Goal: Task Accomplishment & Management: Use online tool/utility

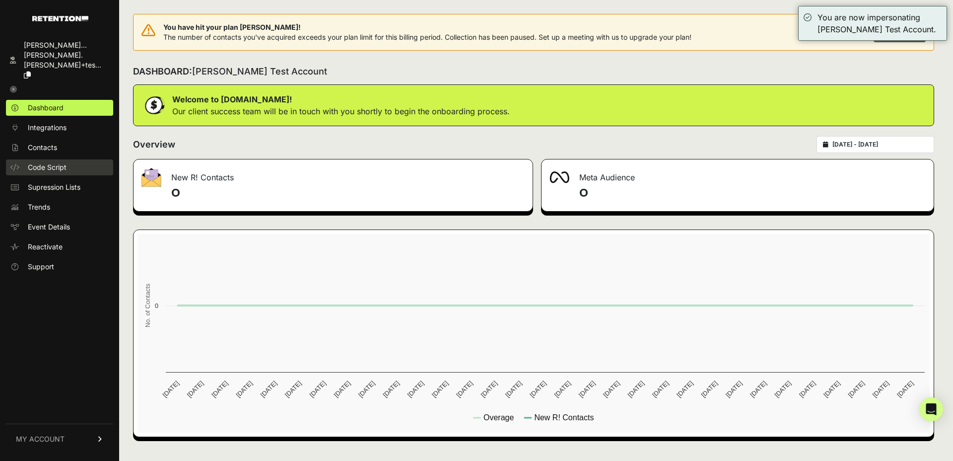
click at [39, 162] on span "Code Script" at bounding box center [47, 167] width 39 height 10
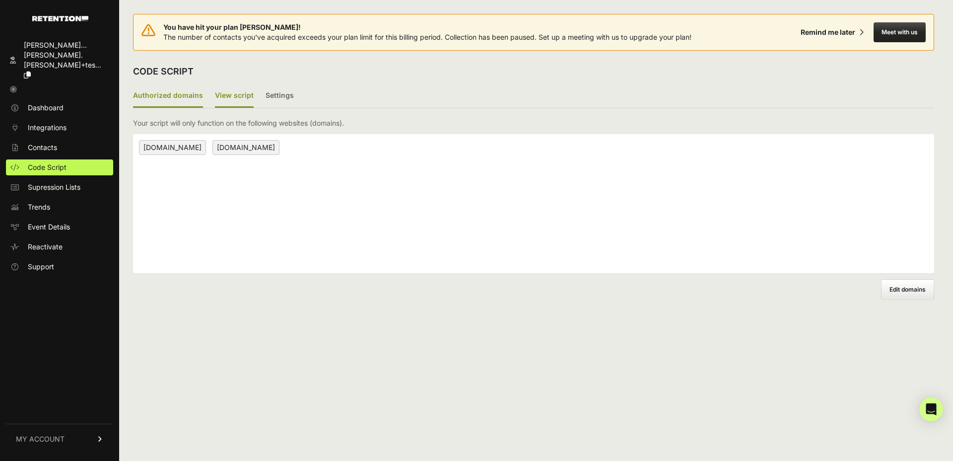
click at [240, 100] on label "View script" at bounding box center [234, 95] width 39 height 23
click at [0, 0] on input "View script" at bounding box center [0, 0] width 0 height 0
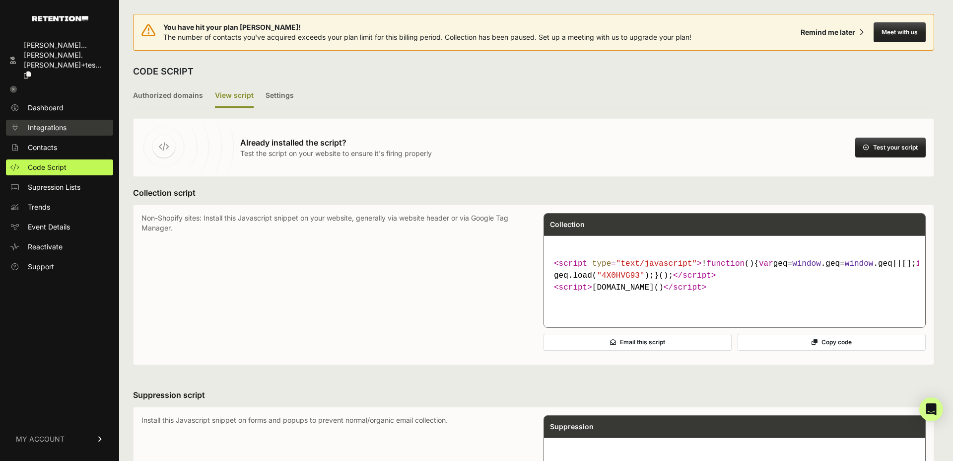
click at [54, 123] on span "Integrations" at bounding box center [47, 128] width 39 height 10
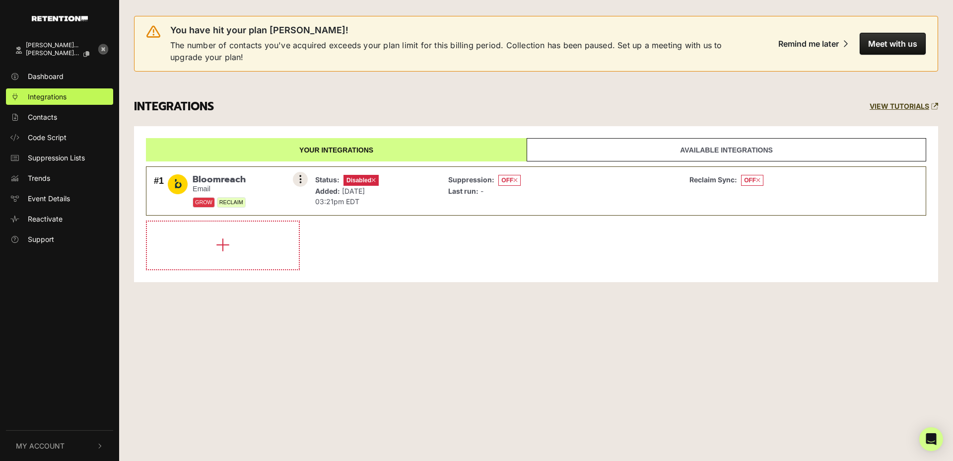
click at [299, 178] on icon at bounding box center [300, 179] width 2 height 10
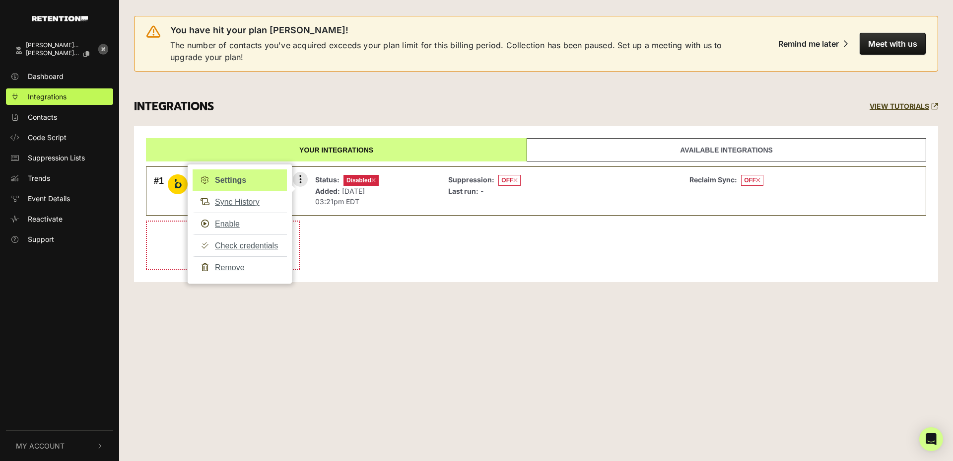
click at [253, 186] on link "Settings" at bounding box center [240, 180] width 94 height 22
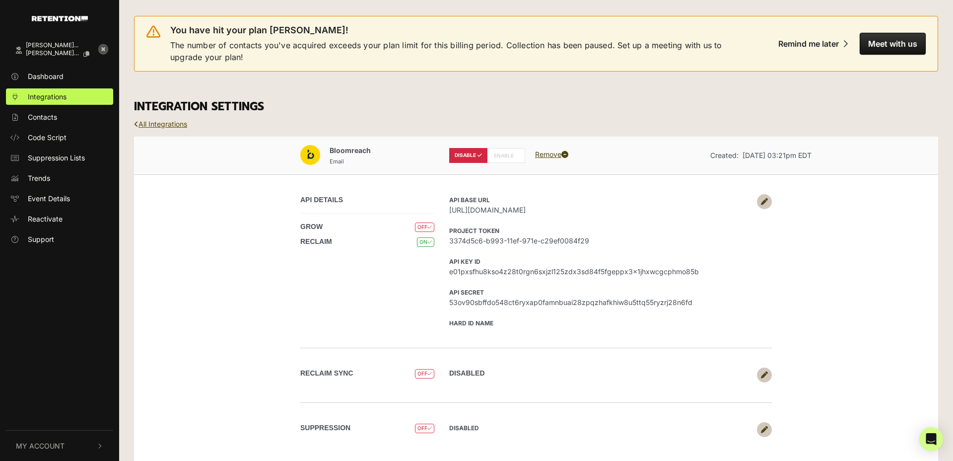
click at [172, 122] on link "All Integrations" at bounding box center [160, 124] width 53 height 8
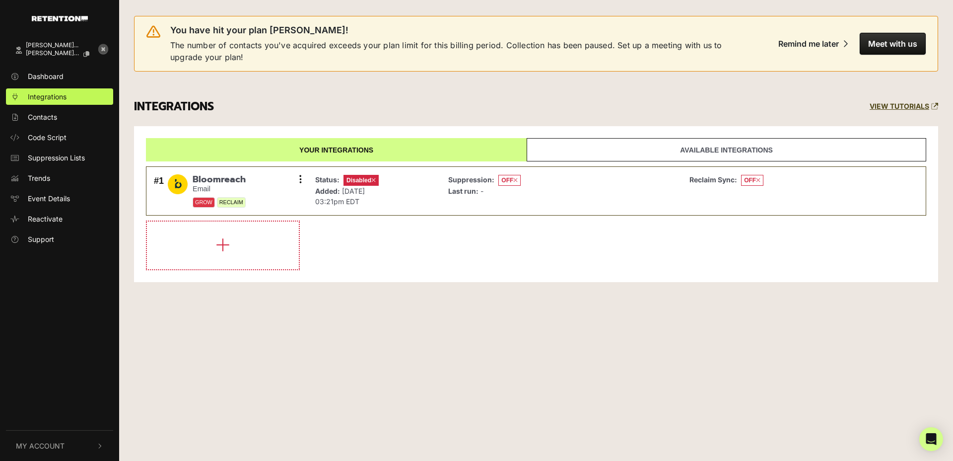
click at [41, 60] on link "[PERSON_NAME]... [PERSON_NAME].[PERSON_NAME]+tes..." at bounding box center [49, 50] width 87 height 27
click at [36, 74] on span "Dashboard" at bounding box center [46, 76] width 36 height 10
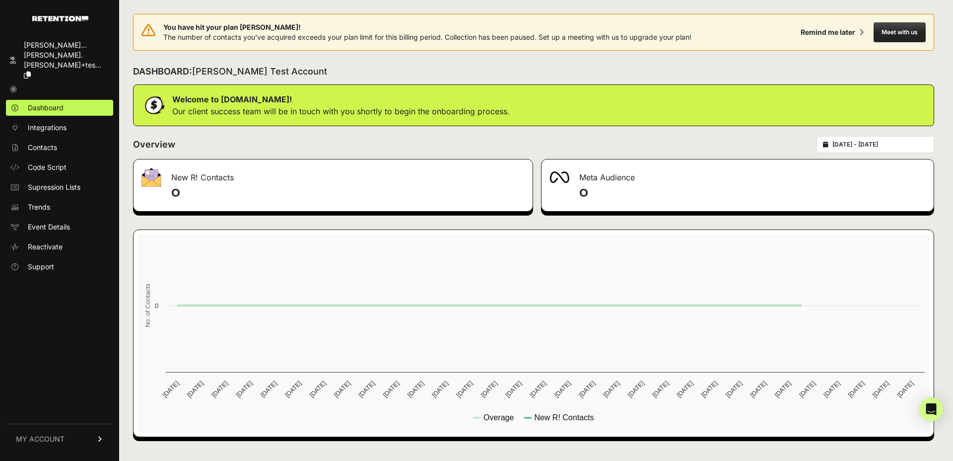
click at [13, 86] on icon at bounding box center [13, 89] width 7 height 7
